Goal: Information Seeking & Learning: Find specific page/section

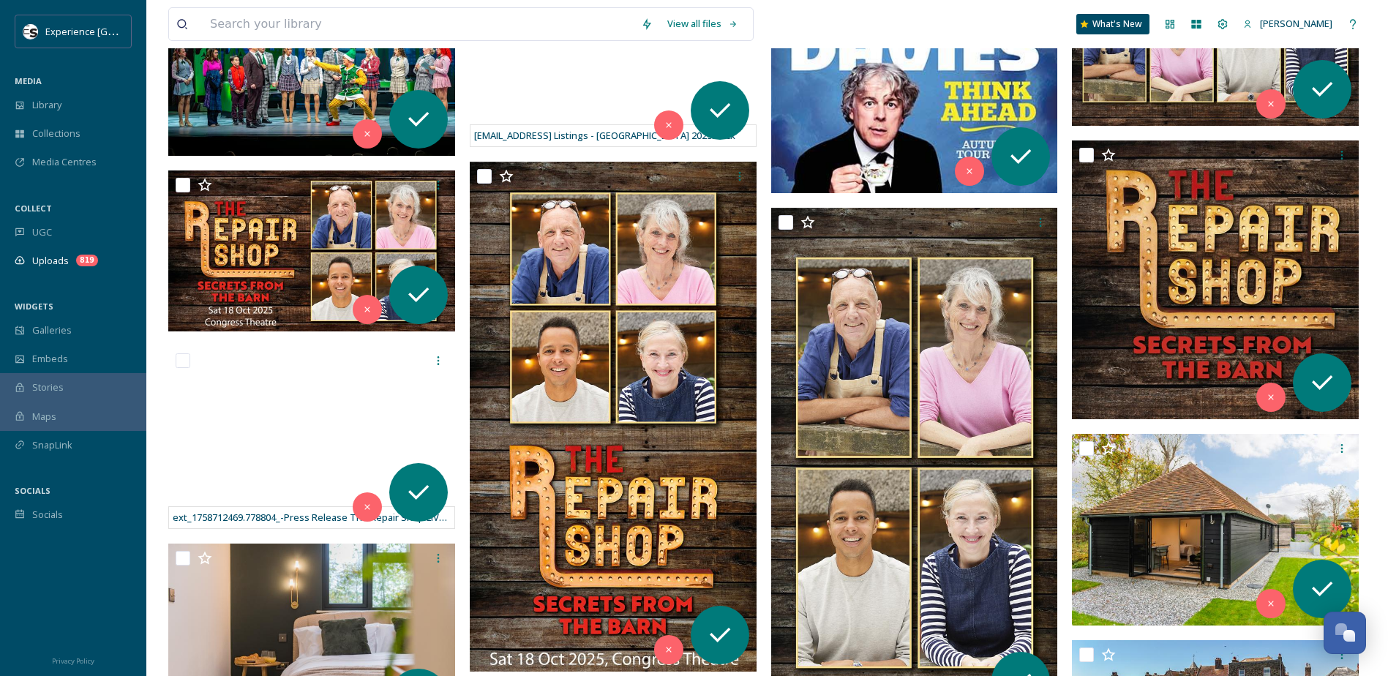
scroll to position [146, 0]
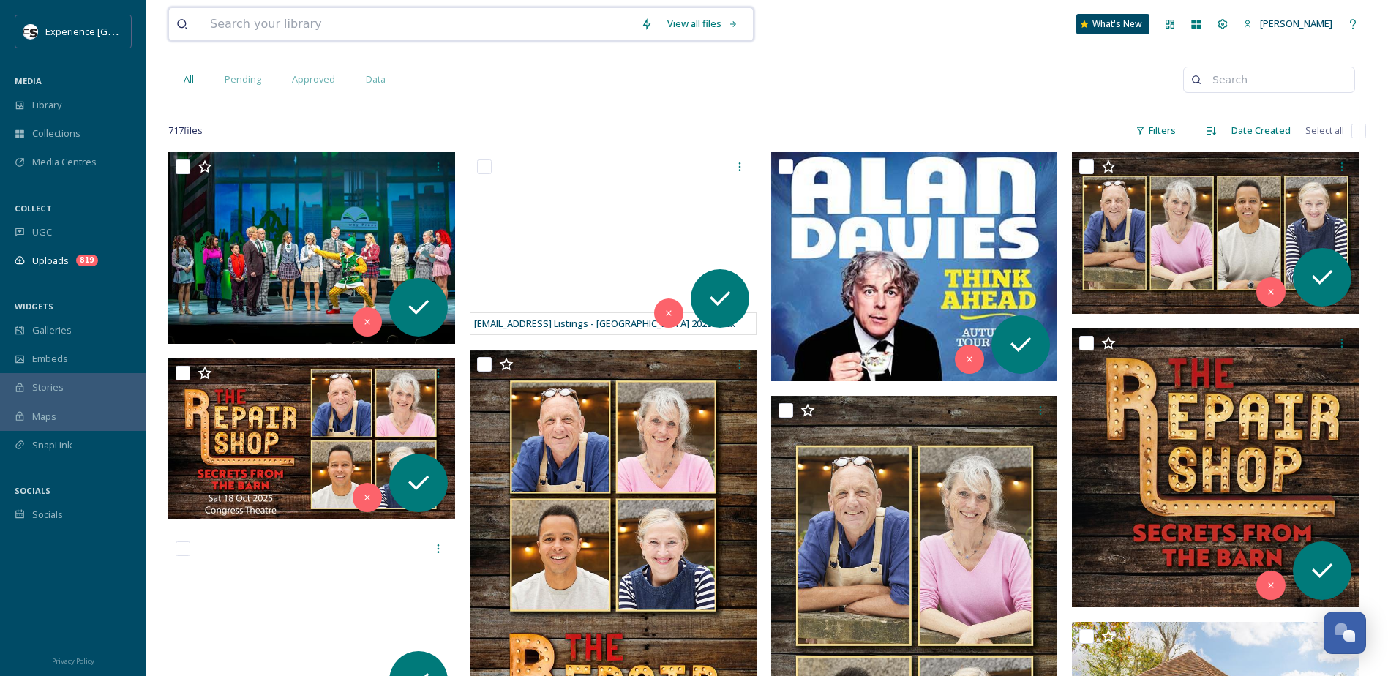
click at [255, 19] on input at bounding box center [418, 24] width 431 height 32
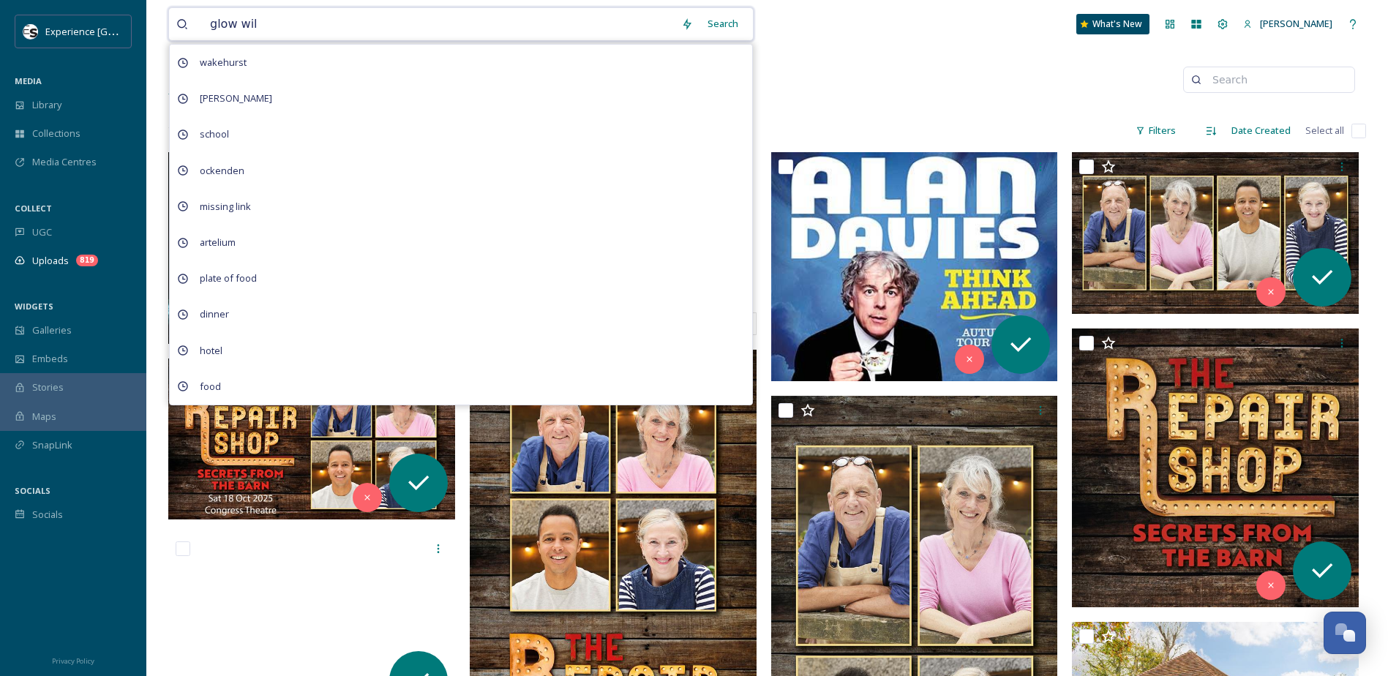
type input "glow wild"
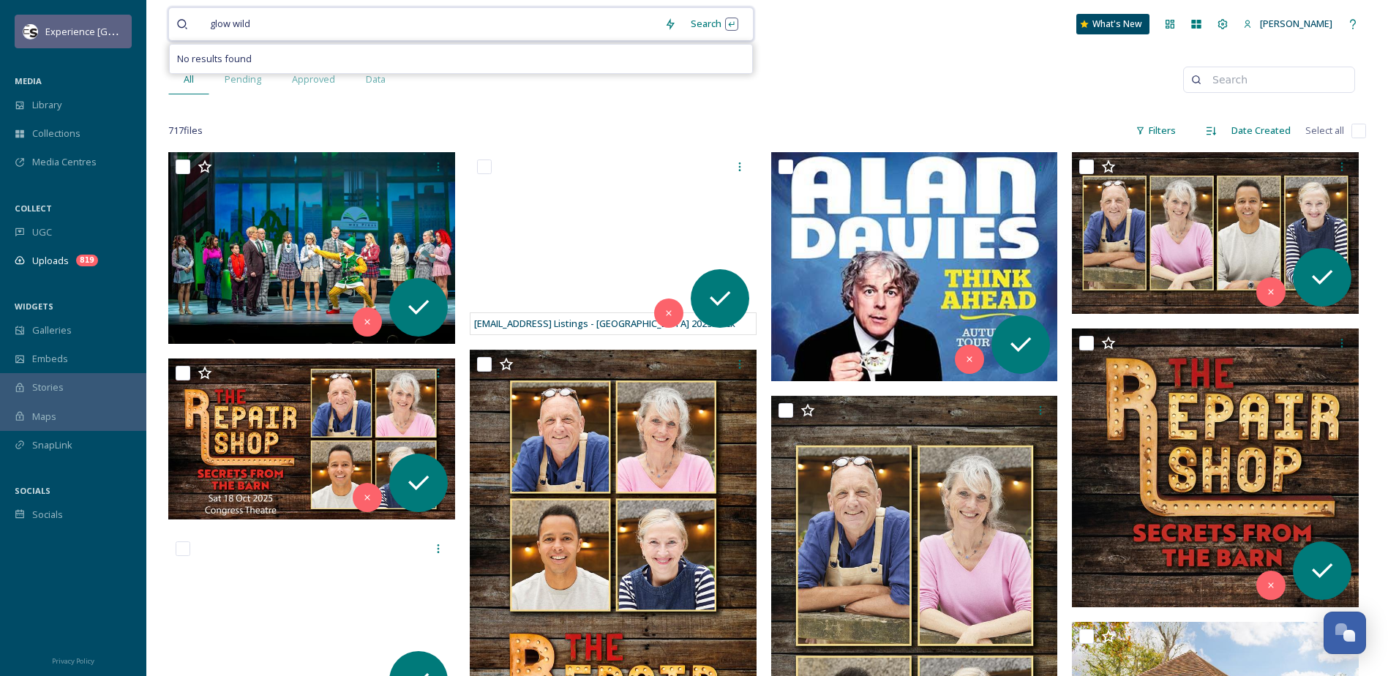
drag, startPoint x: 265, startPoint y: 26, endPoint x: 116, endPoint y: 31, distance: 149.4
type input "g"
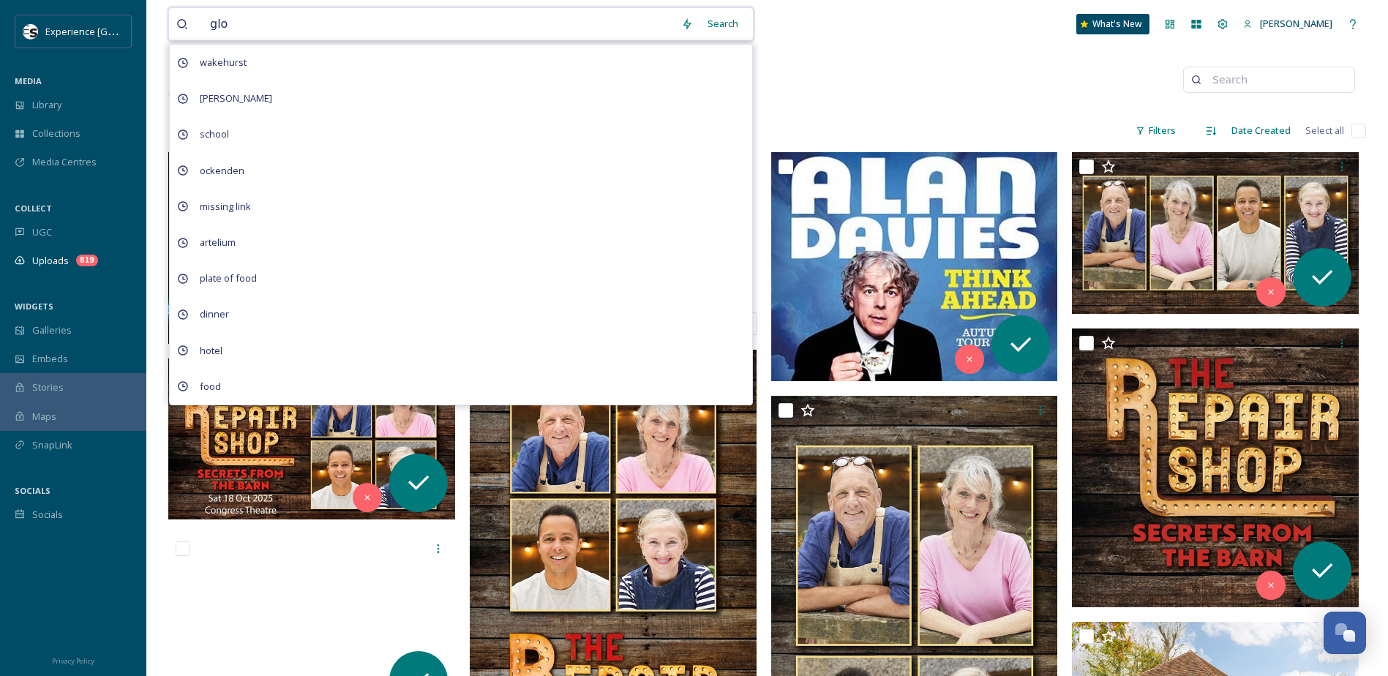
type input "glow"
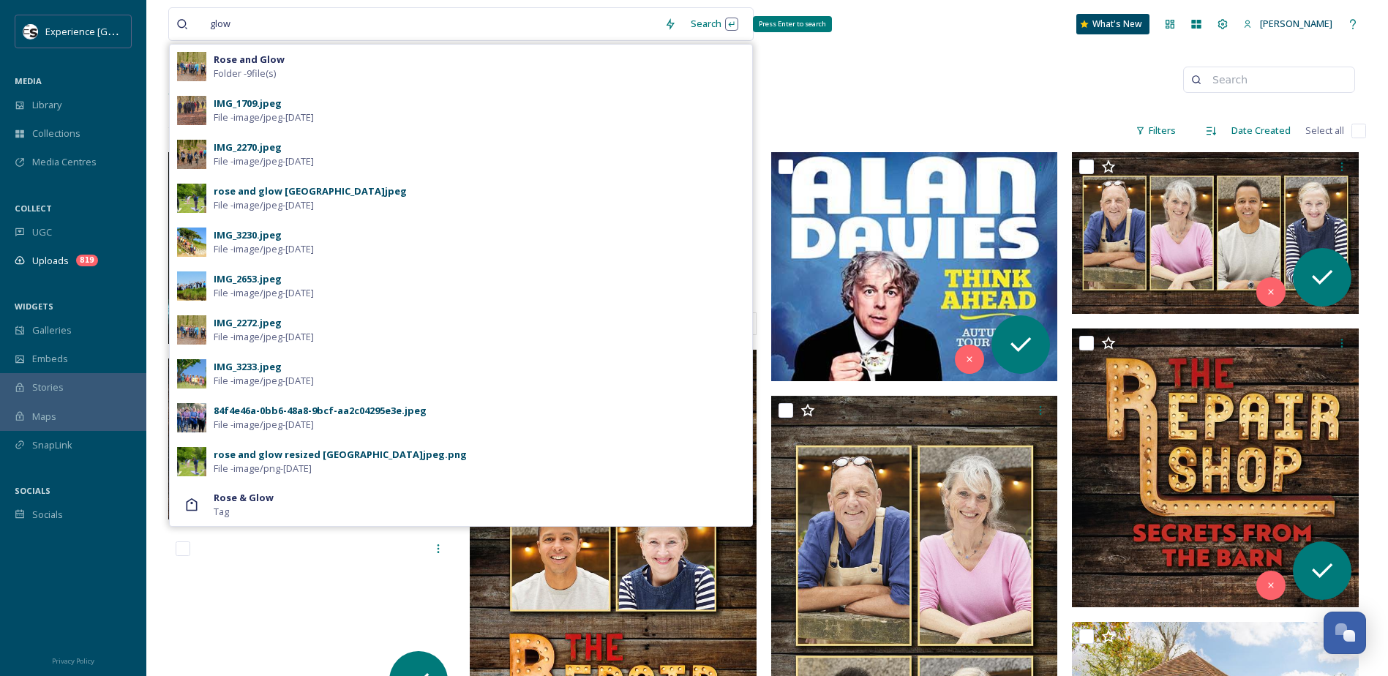
click at [722, 21] on div "Search Press Enter to search" at bounding box center [715, 24] width 62 height 29
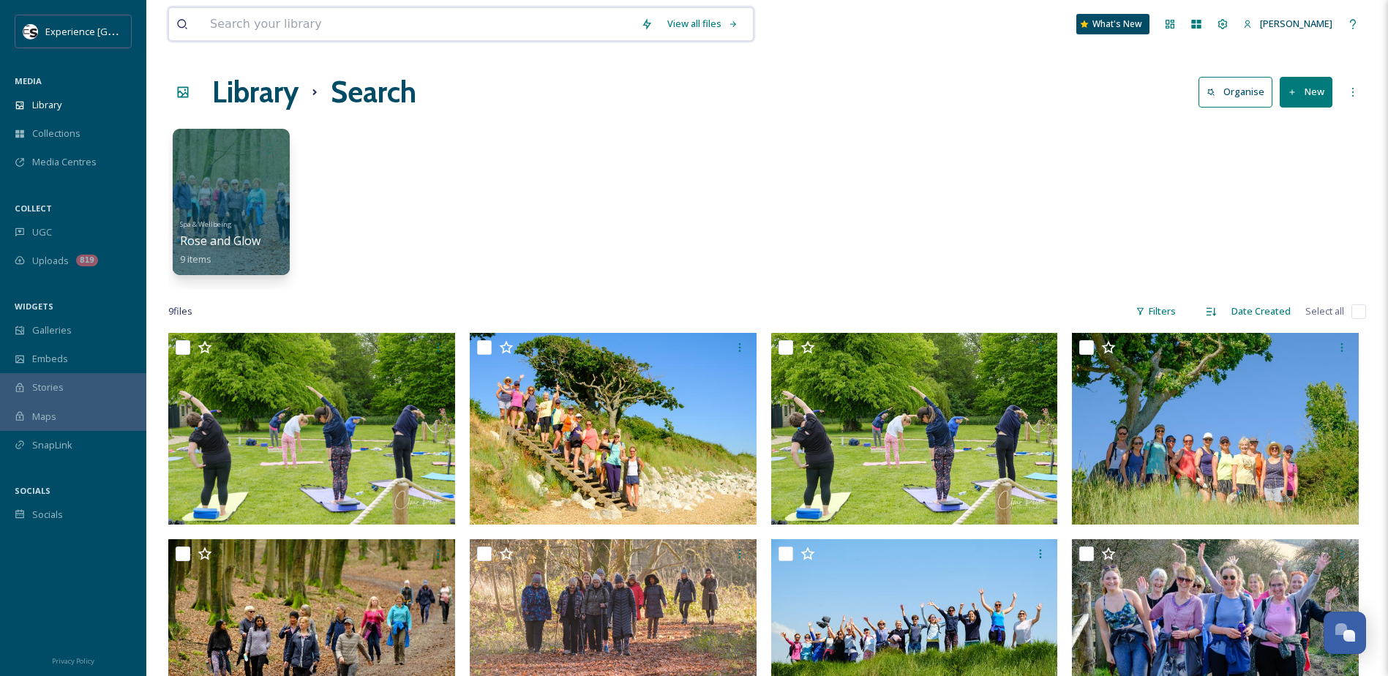
click at [300, 25] on input at bounding box center [418, 24] width 431 height 32
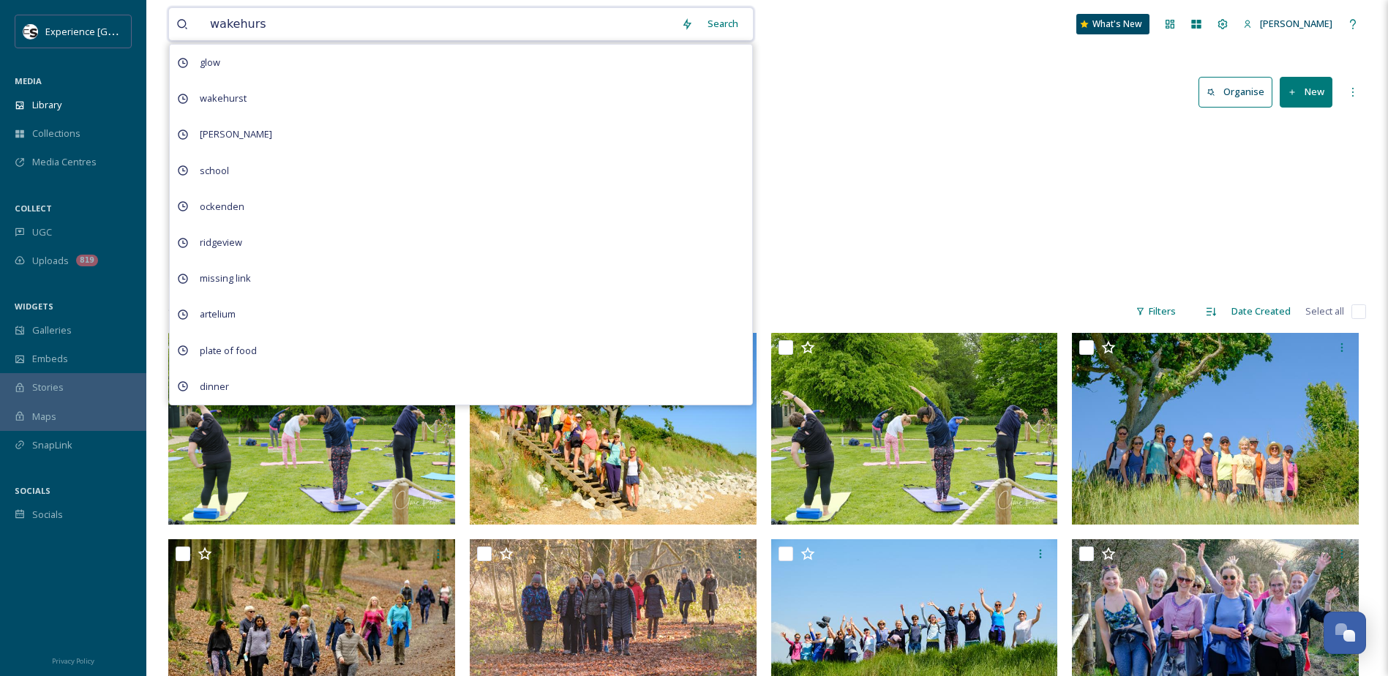
type input "wakehurst"
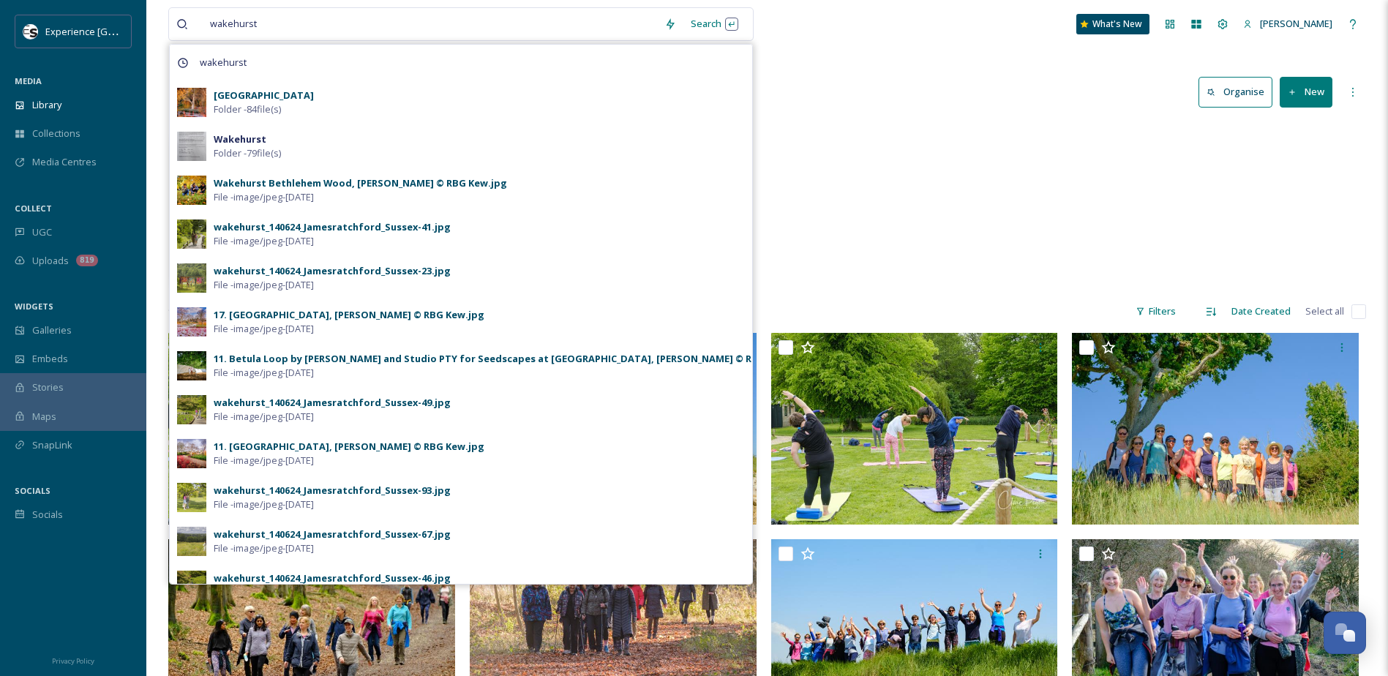
click at [322, 106] on div "Wakehurst Place Folder - 84 file(s)" at bounding box center [479, 103] width 531 height 28
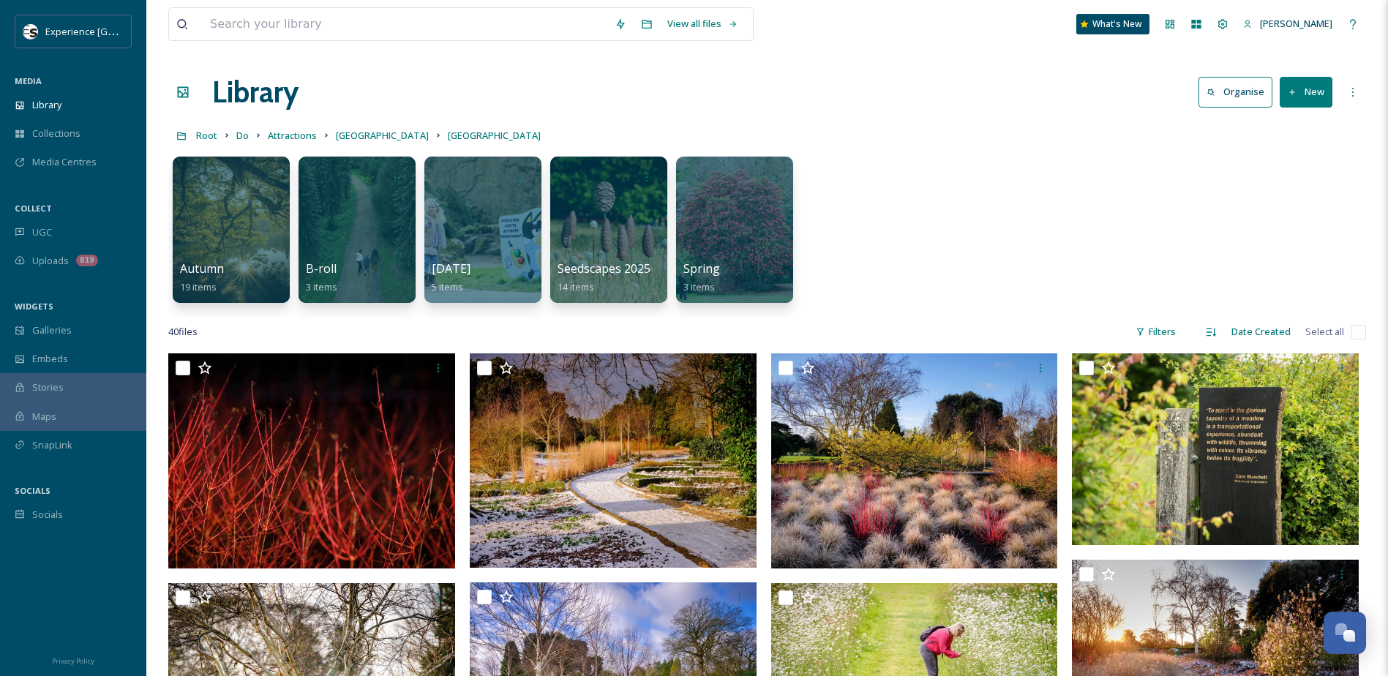
drag, startPoint x: 881, startPoint y: 648, endPoint x: 869, endPoint y: 337, distance: 312.0
click at [282, 25] on input at bounding box center [405, 24] width 405 height 32
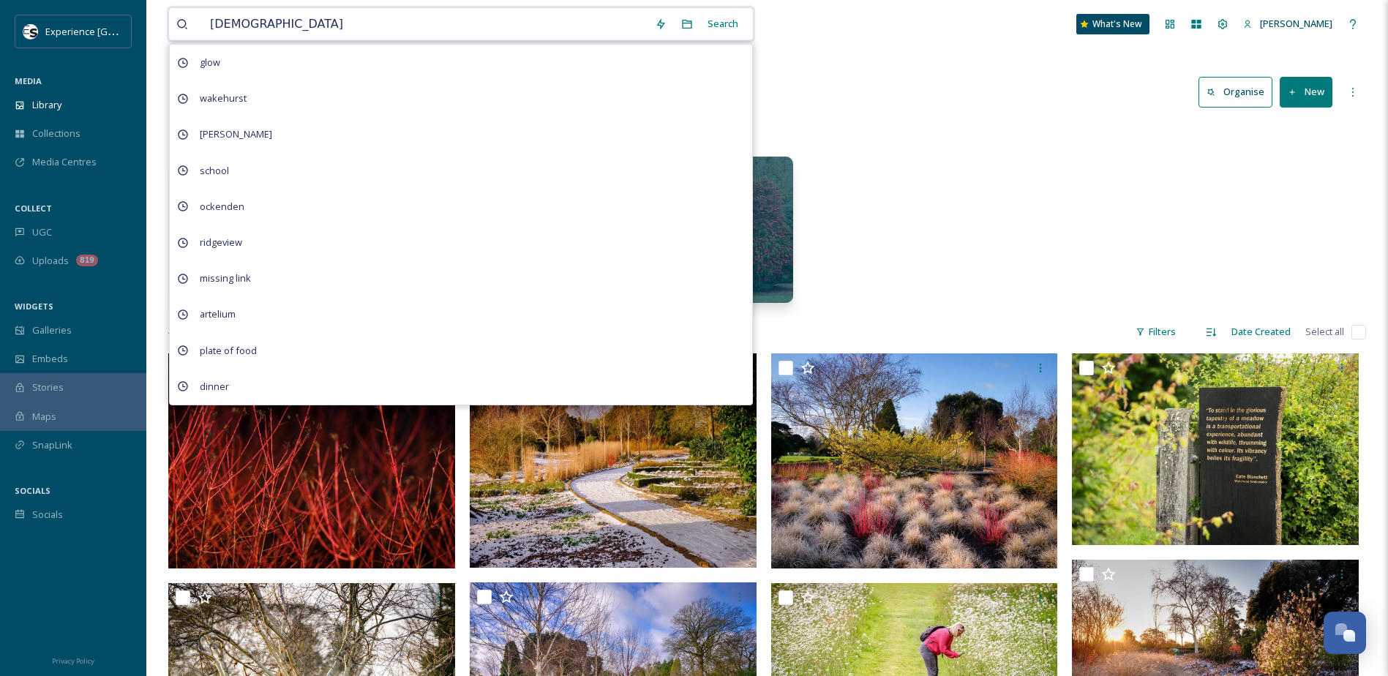
type input "christmas"
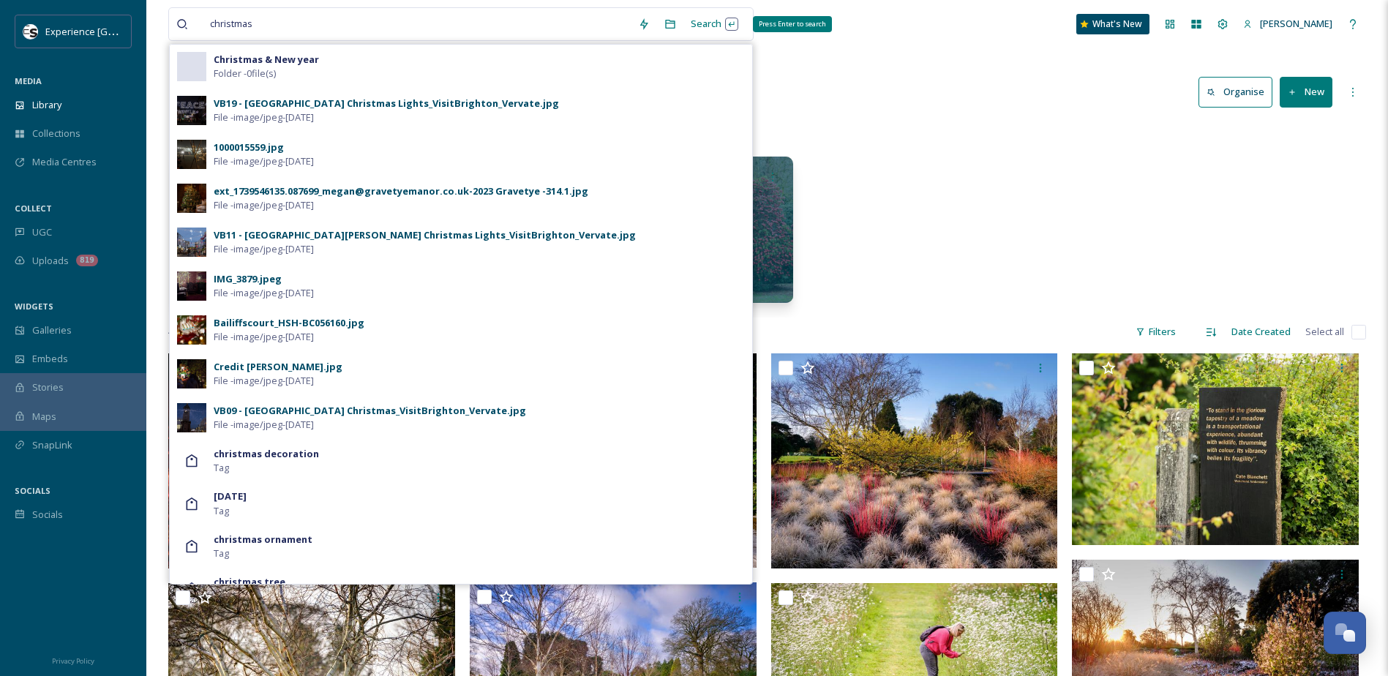
click at [715, 18] on div "Search Press Enter to search" at bounding box center [715, 24] width 62 height 29
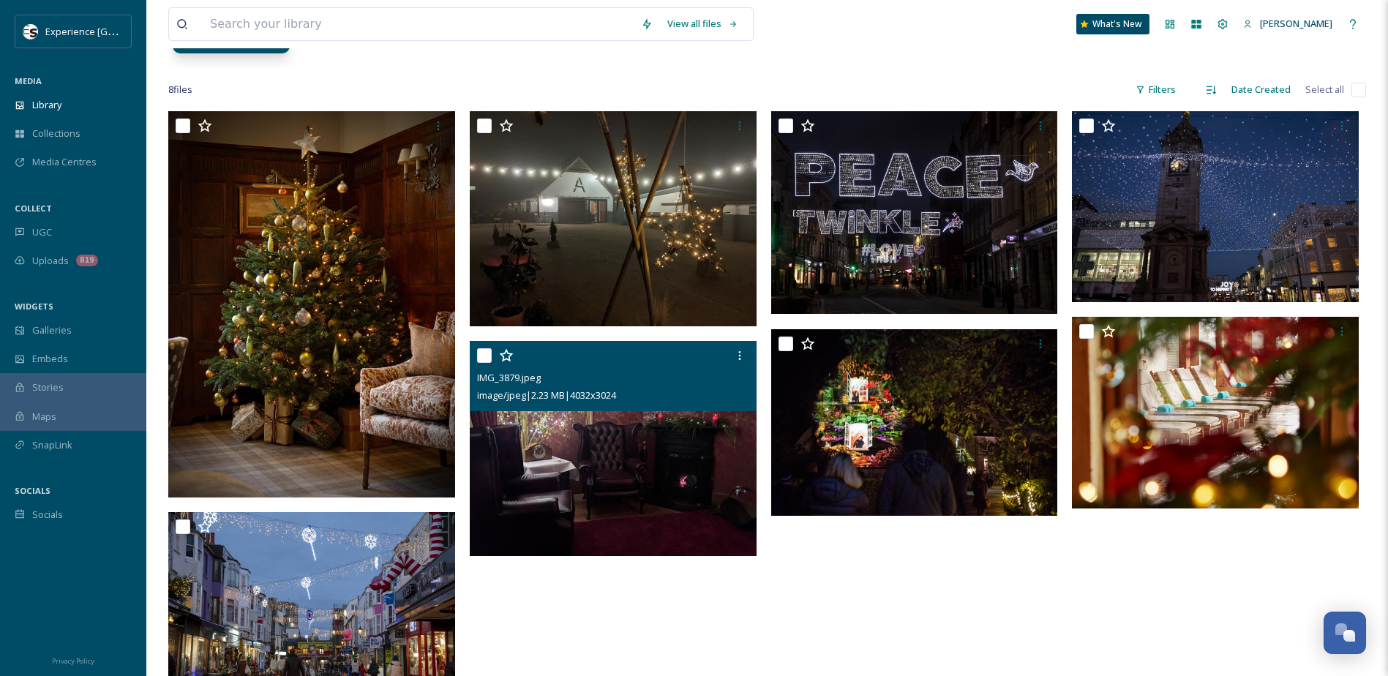
scroll to position [333, 0]
